Goal: Transaction & Acquisition: Download file/media

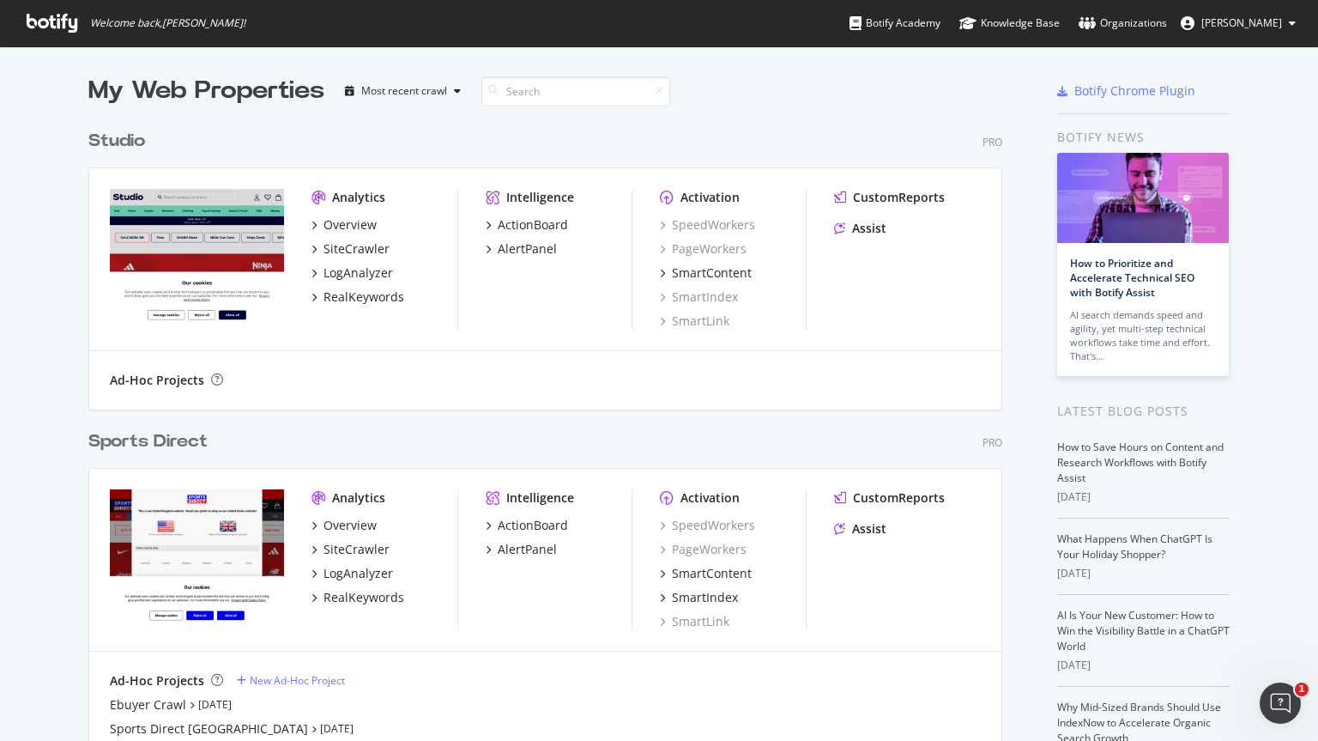
click at [167, 434] on div "Sports Direct" at bounding box center [147, 441] width 119 height 25
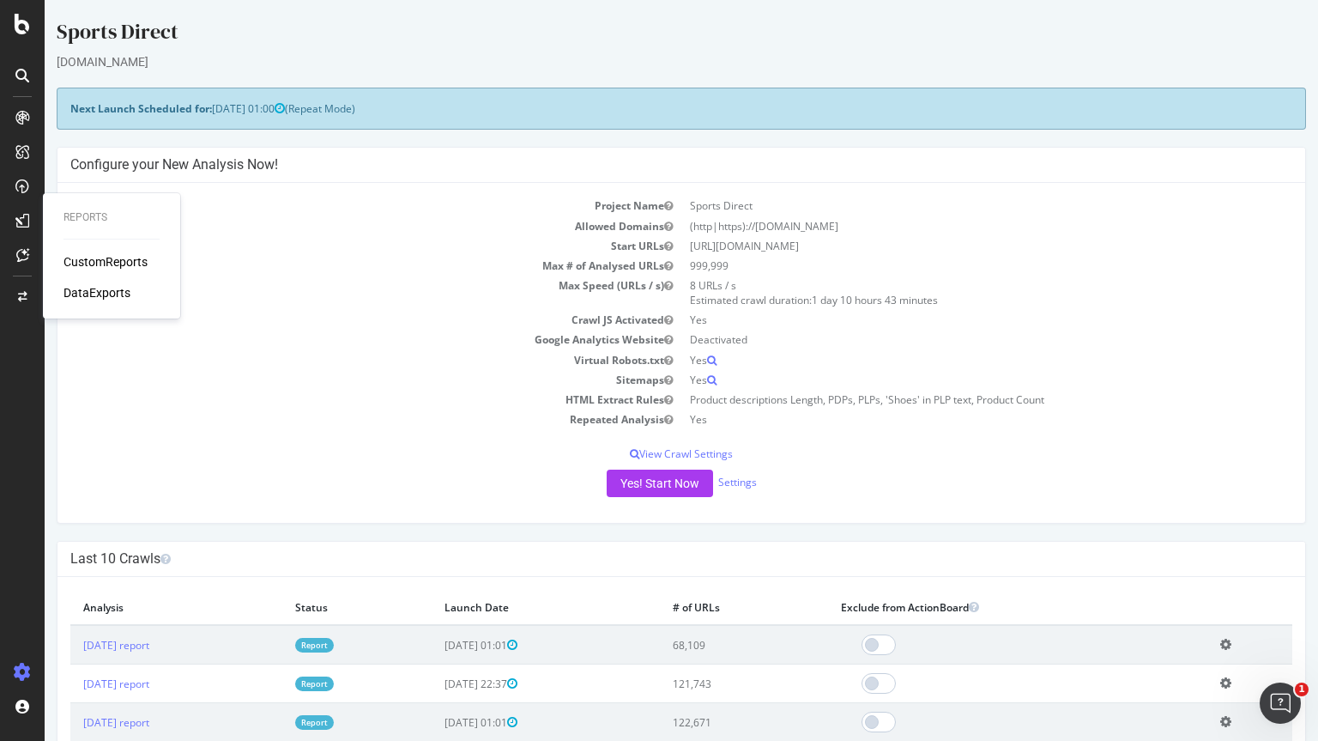
click at [112, 288] on div "DataExports" at bounding box center [97, 292] width 67 height 17
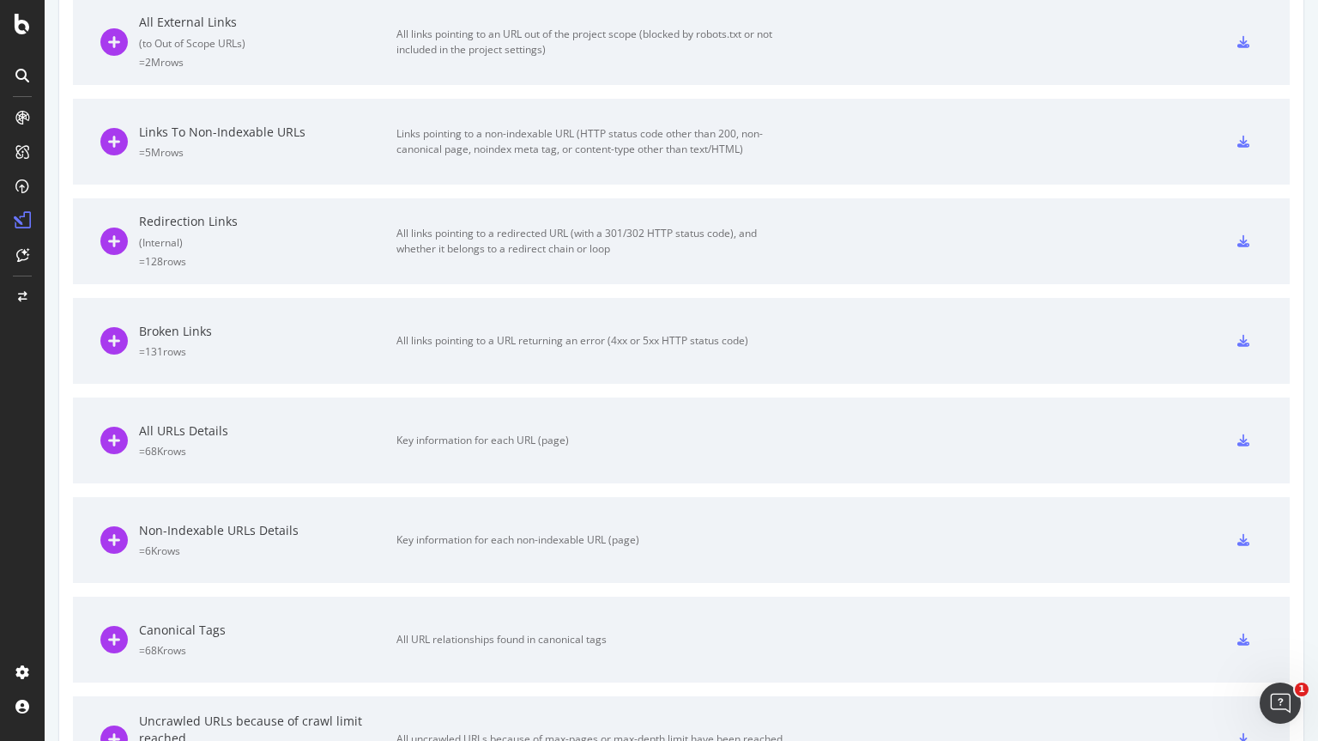
scroll to position [1026, 0]
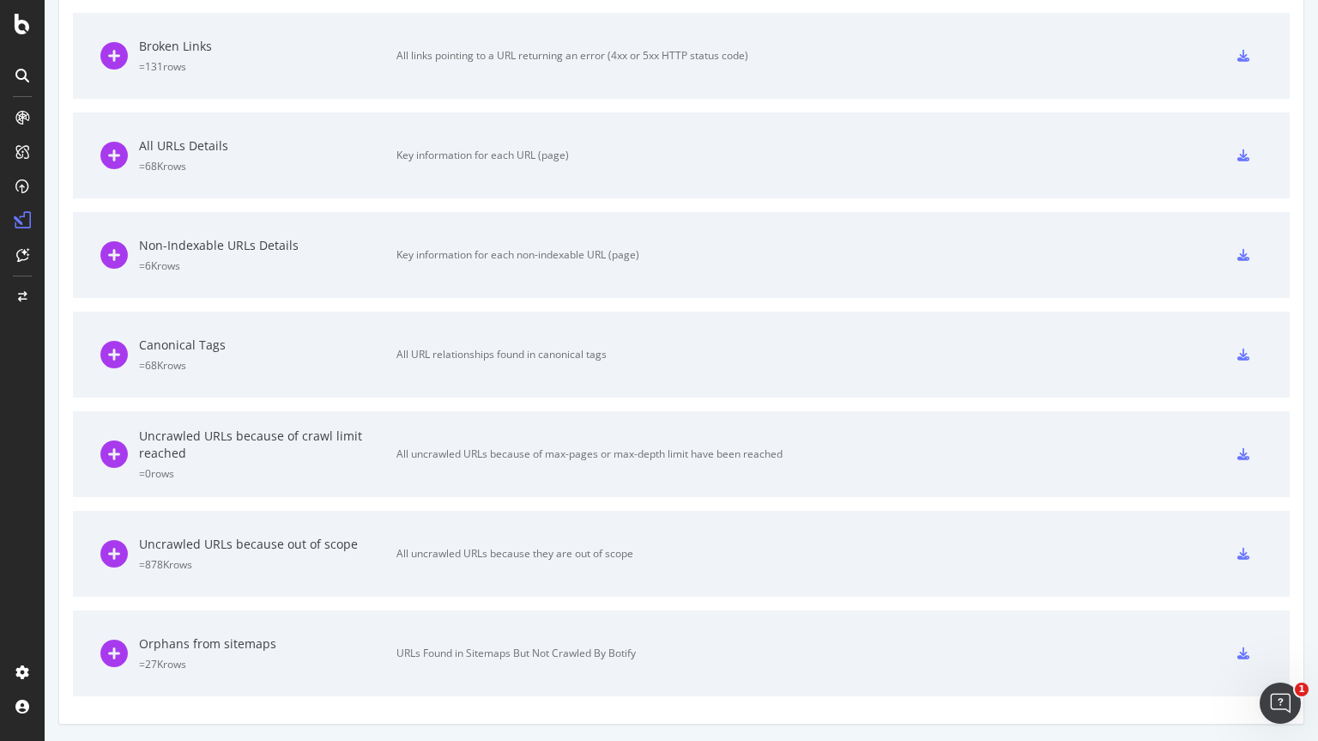
click at [1238, 649] on icon at bounding box center [1244, 653] width 12 height 12
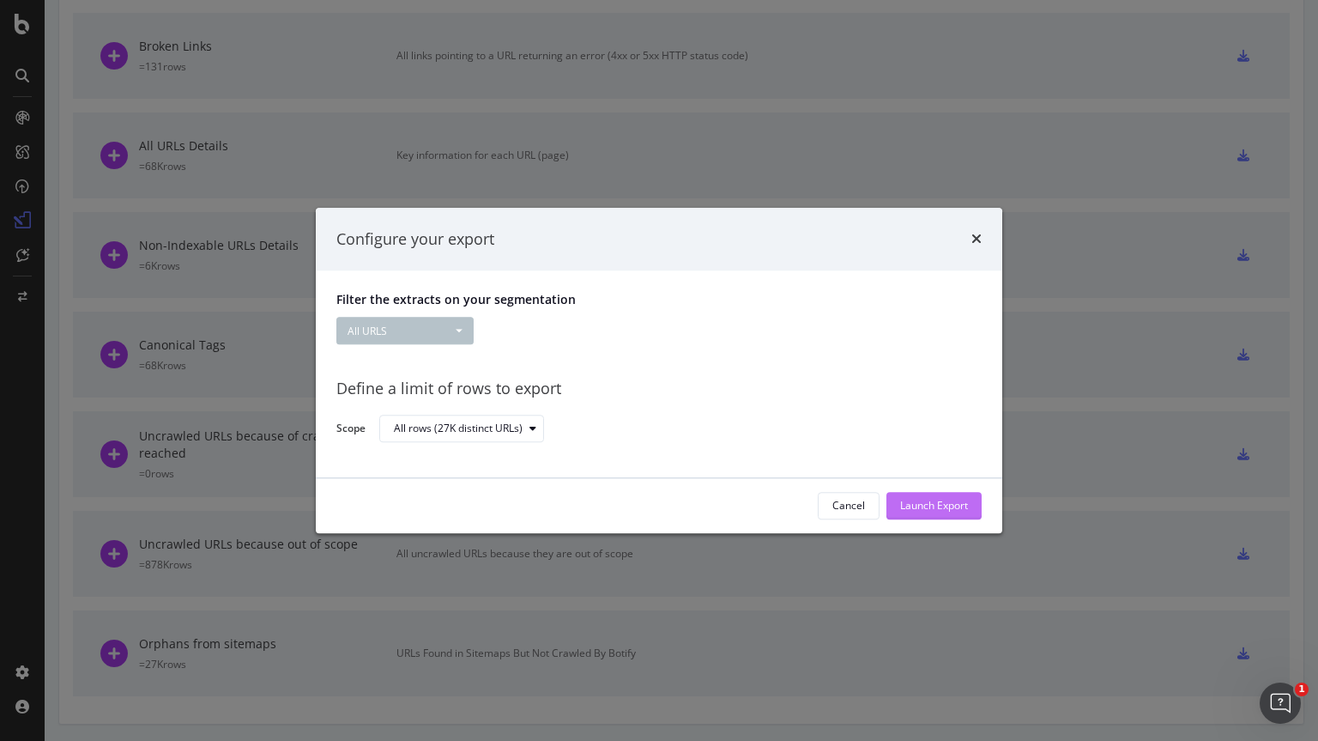
click at [904, 506] on div "Launch Export" at bounding box center [934, 506] width 68 height 15
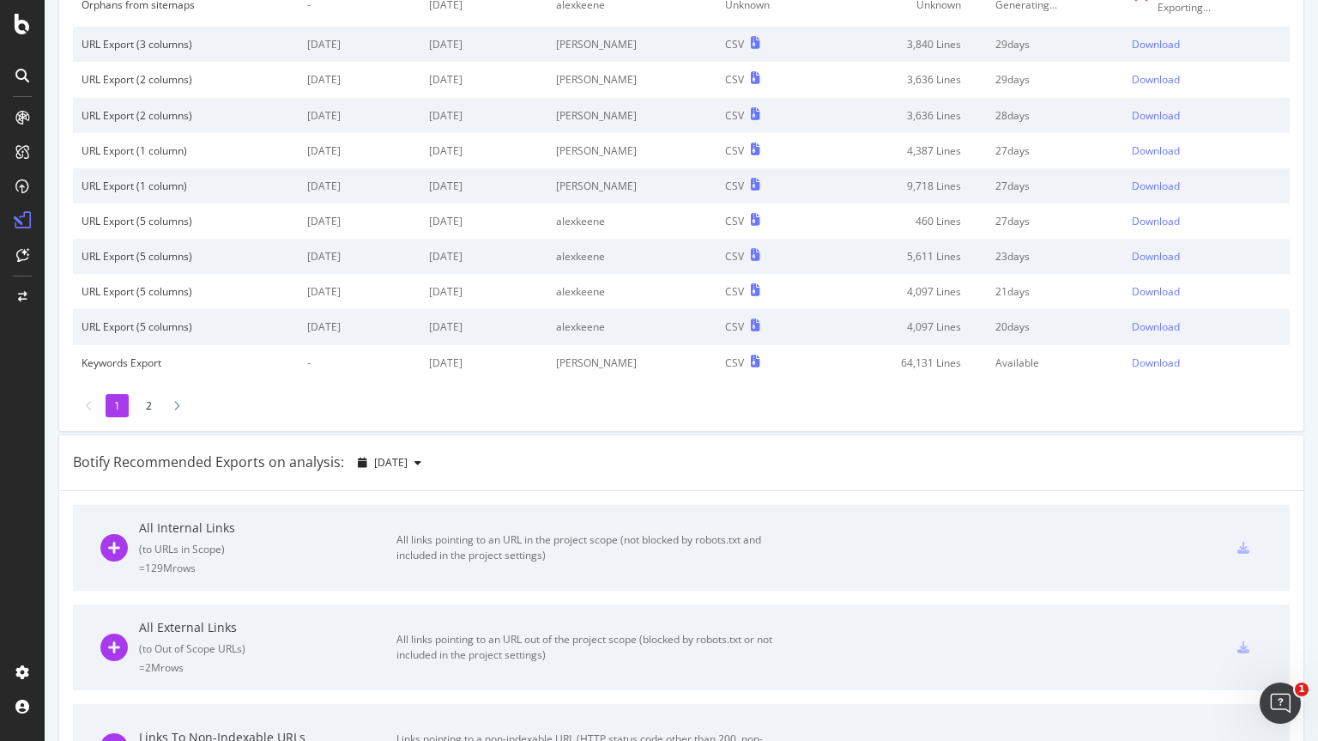
scroll to position [0, 0]
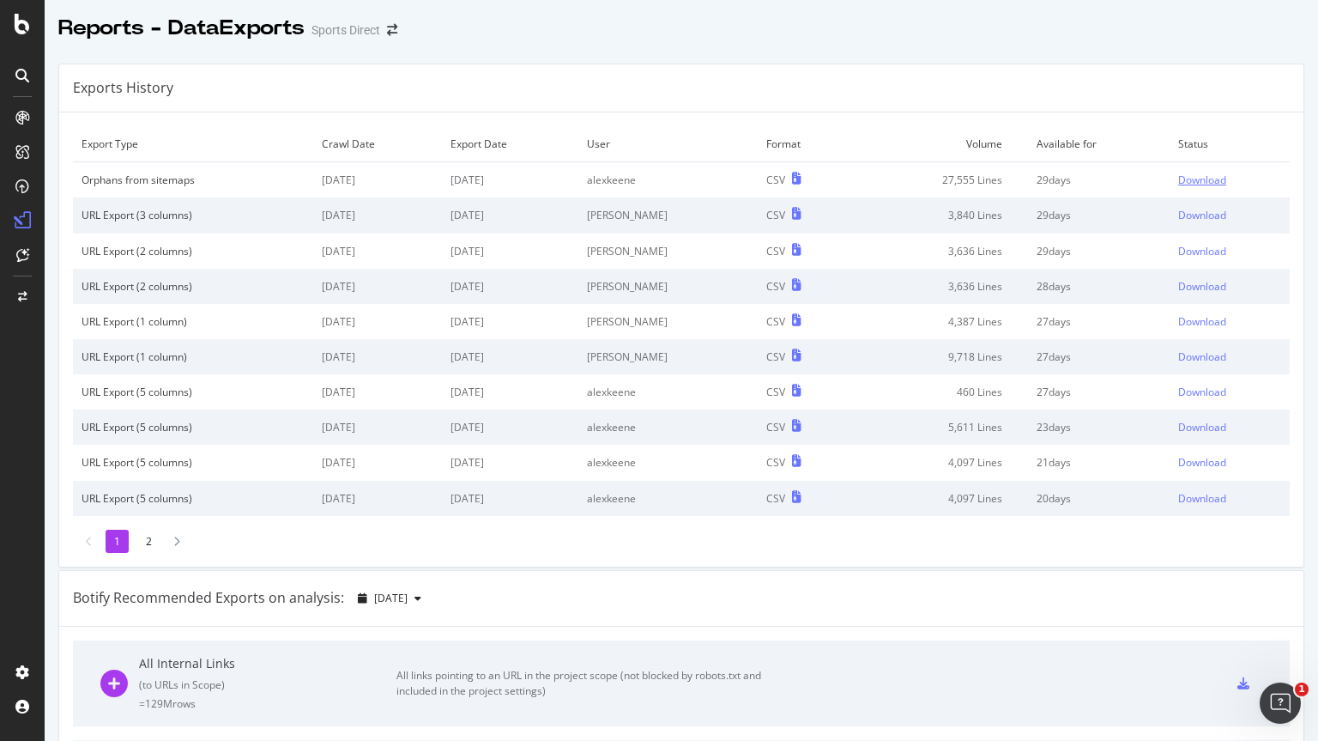
click at [1178, 179] on div "Download" at bounding box center [1202, 180] width 48 height 15
